Goal: Task Accomplishment & Management: Manage account settings

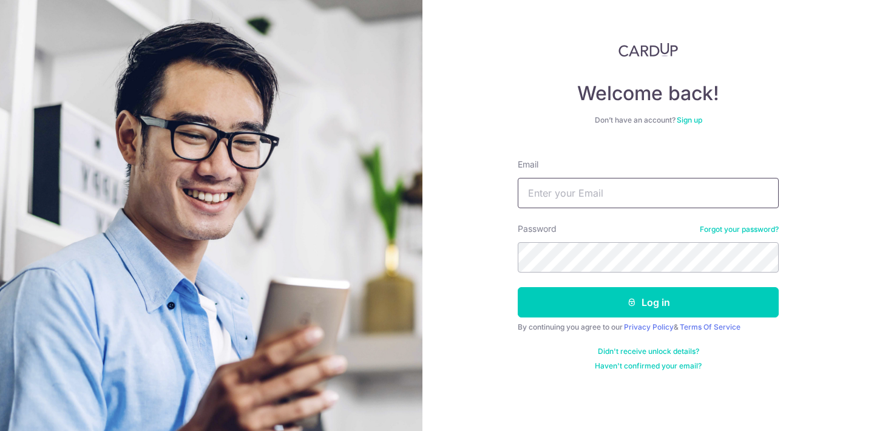
type input "[EMAIL_ADDRESS][DOMAIN_NAME]"
click at [648, 302] on button "Log in" at bounding box center [648, 302] width 261 height 30
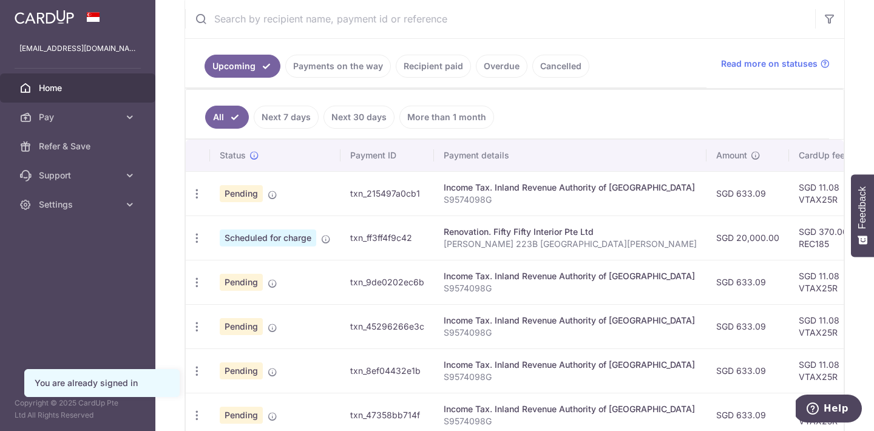
scroll to position [241, 0]
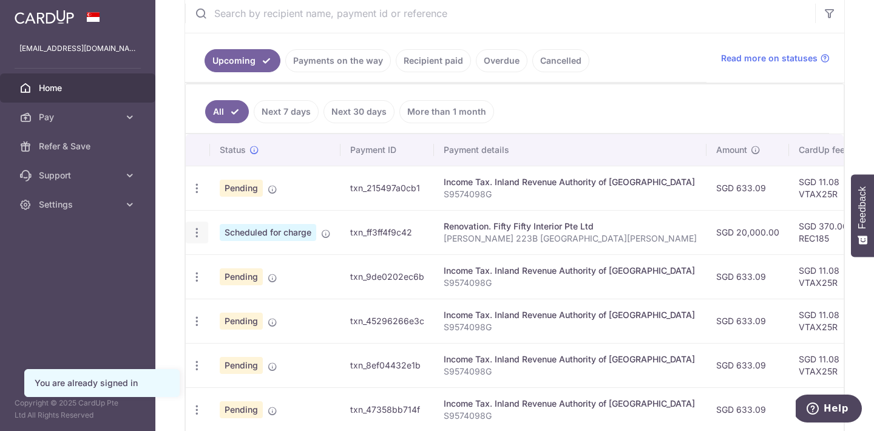
click at [196, 235] on icon "button" at bounding box center [197, 232] width 13 height 13
click at [214, 297] on link "Cancel payment" at bounding box center [249, 295] width 126 height 30
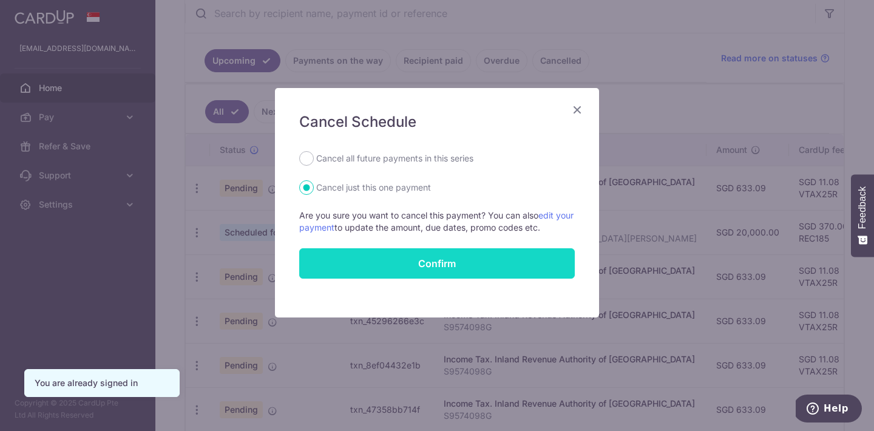
click at [450, 264] on button "Confirm" at bounding box center [437, 263] width 276 height 30
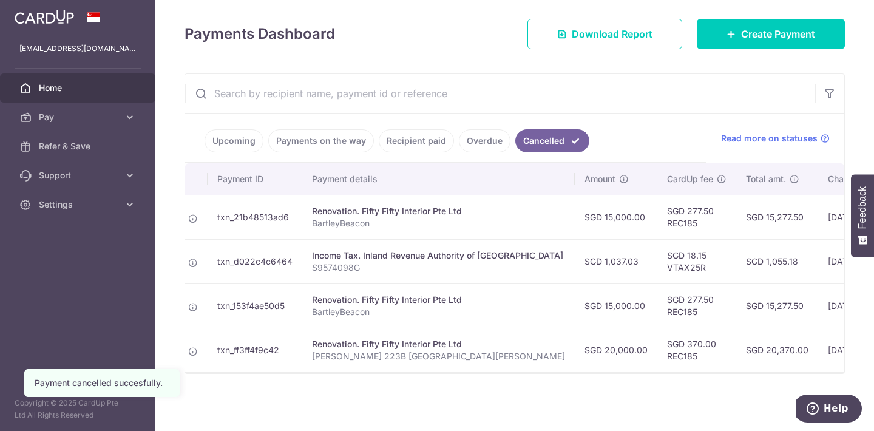
scroll to position [0, 124]
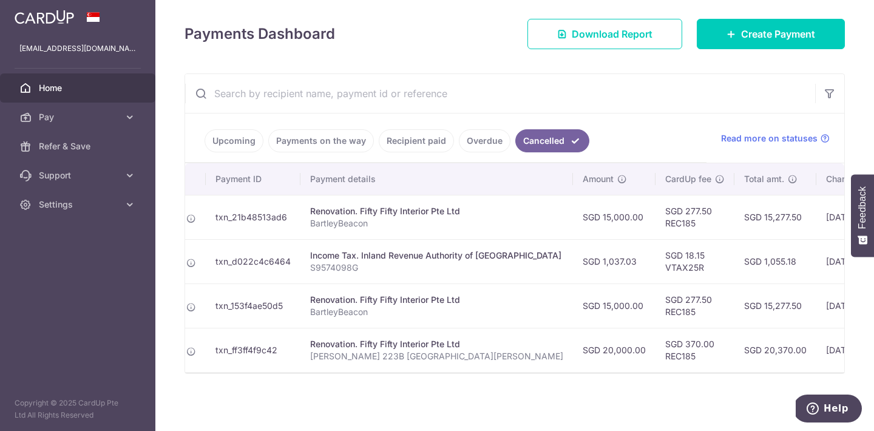
click at [817, 412] on icon "Help" at bounding box center [813, 408] width 12 height 12
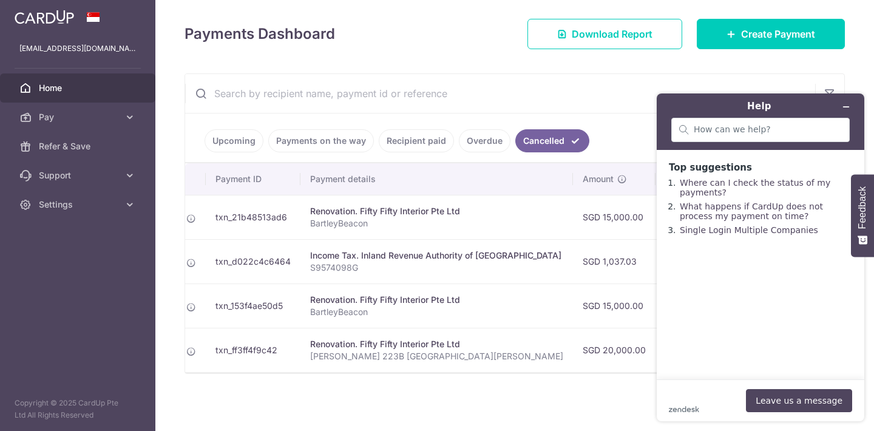
scroll to position [0, 0]
click at [243, 138] on link "Upcoming" at bounding box center [234, 140] width 59 height 23
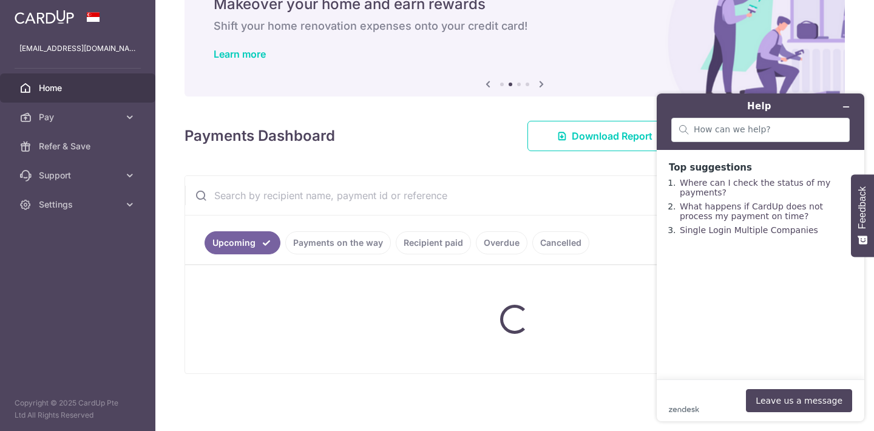
scroll to position [59, 0]
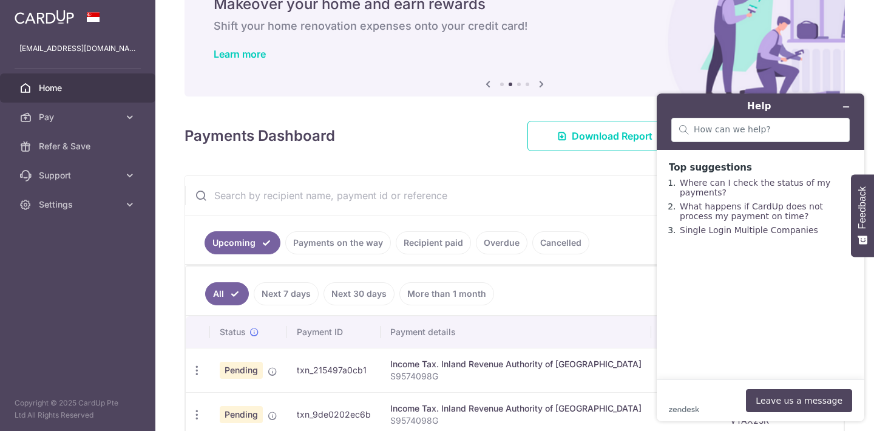
click at [321, 249] on link "Payments on the way" at bounding box center [338, 242] width 106 height 23
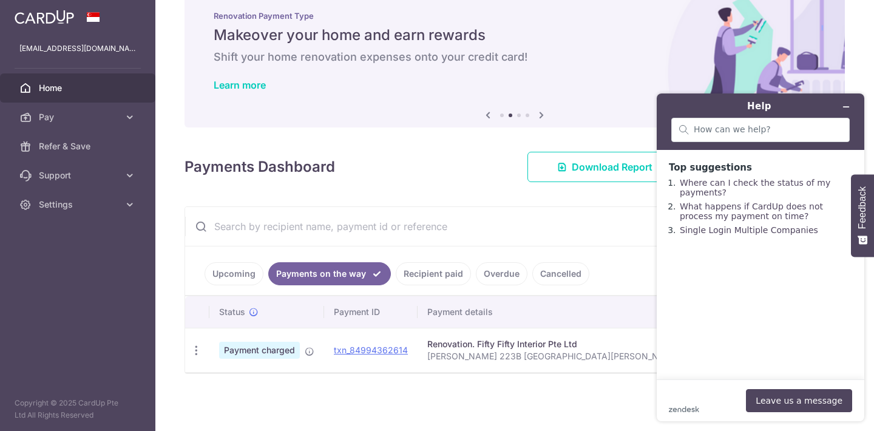
scroll to position [28, 0]
click at [200, 348] on icon "button" at bounding box center [196, 350] width 13 height 13
click at [395, 401] on div "Status Payment ID Payment details Amount CardUp fee Total amt. Charge date Due …" at bounding box center [514, 355] width 659 height 118
click at [795, 401] on button "Leave us a message" at bounding box center [799, 400] width 106 height 23
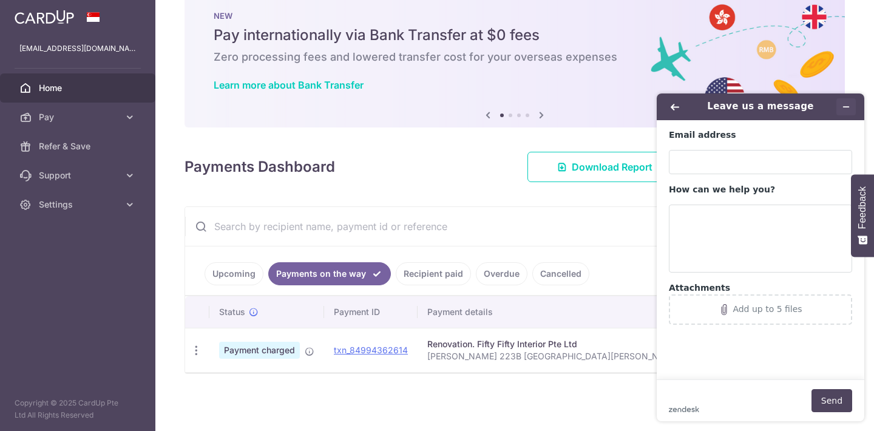
click at [843, 101] on button "Minimise widget" at bounding box center [845, 106] width 19 height 17
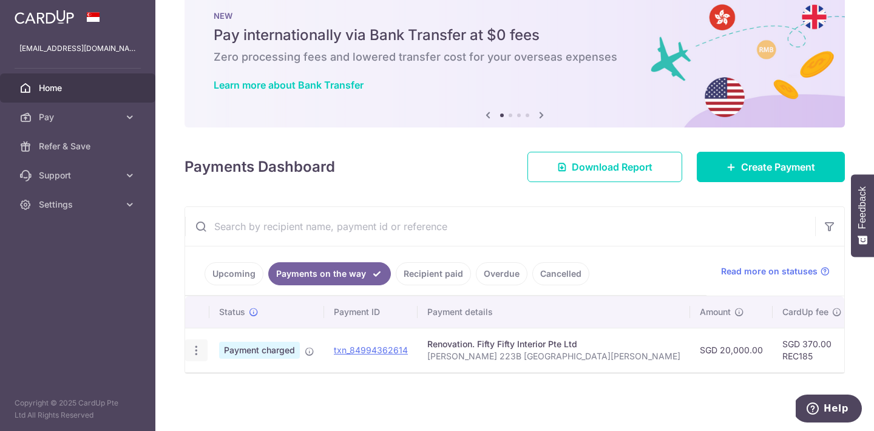
click at [200, 350] on icon "button" at bounding box center [196, 350] width 13 height 13
click at [436, 401] on div "Status Payment ID Payment details Amount CardUp fee Total amt. Charge date Due …" at bounding box center [514, 355] width 659 height 118
click at [245, 276] on link "Upcoming" at bounding box center [234, 273] width 59 height 23
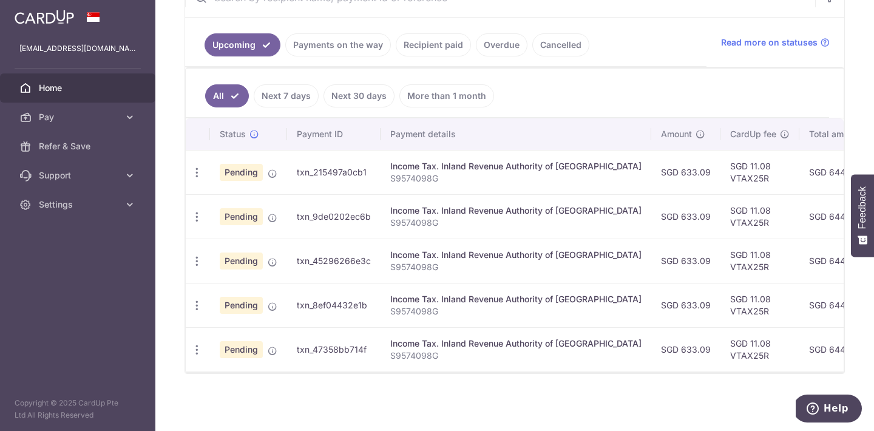
scroll to position [0, 0]
click at [427, 97] on link "More than 1 month" at bounding box center [446, 95] width 95 height 23
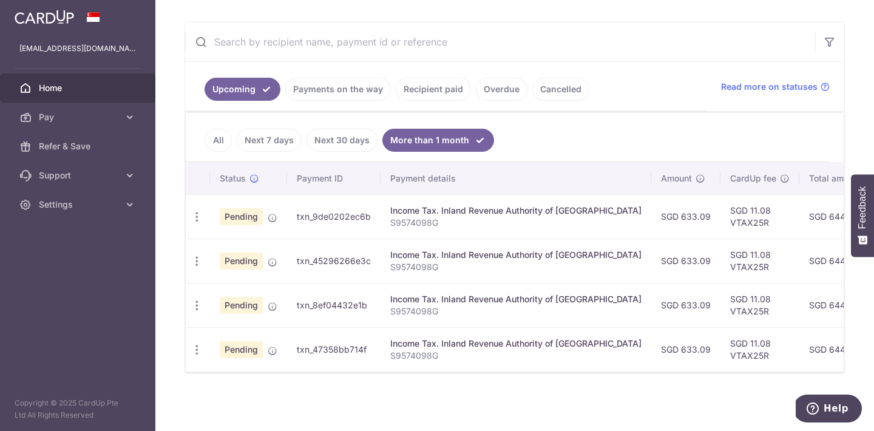
scroll to position [212, 0]
click at [220, 140] on link "All" at bounding box center [218, 140] width 27 height 23
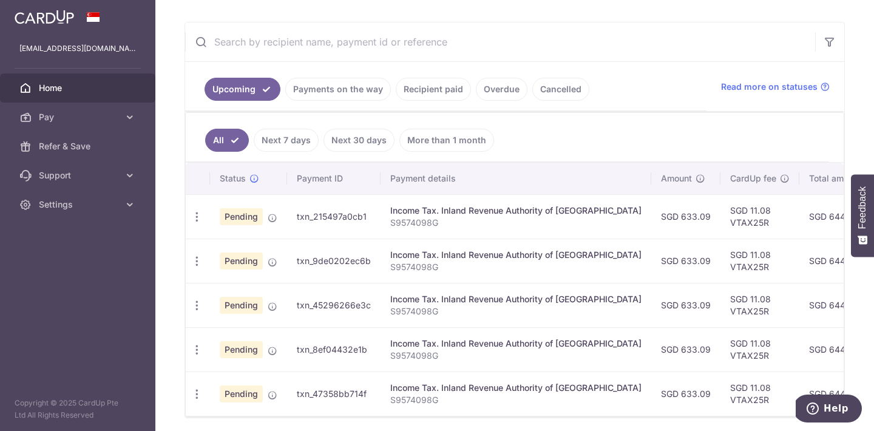
click at [299, 141] on link "Next 7 days" at bounding box center [286, 140] width 65 height 23
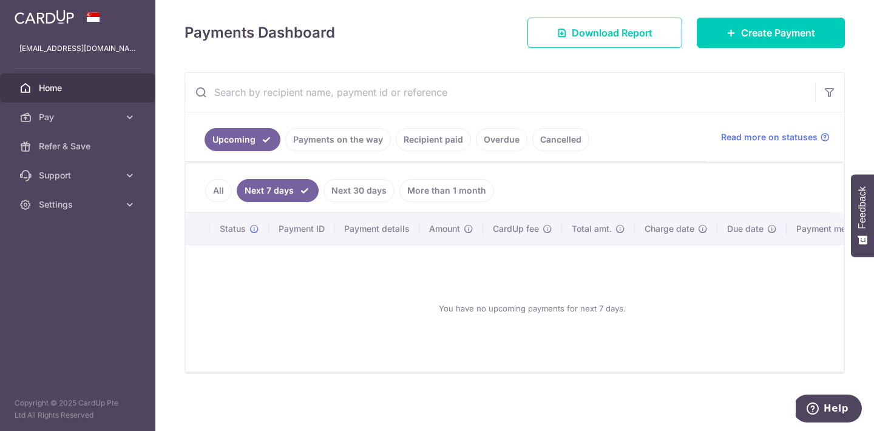
click at [226, 136] on div "Upcoming Payments on the way Recipient paid Overdue Cancelled Read more on stat…" at bounding box center [515, 223] width 660 height 302
click at [340, 138] on link "Payments on the way" at bounding box center [338, 139] width 106 height 23
